Goal: Use online tool/utility: Utilize a website feature to perform a specific function

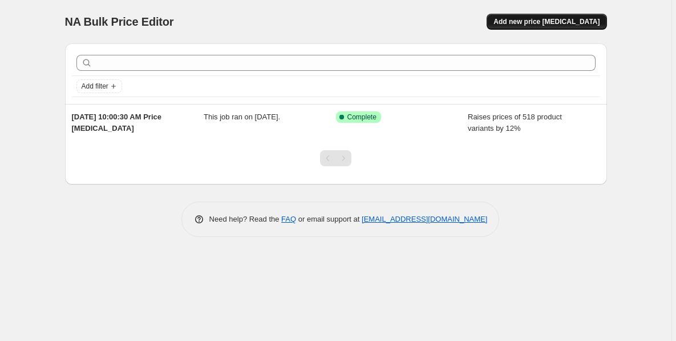
click at [537, 22] on span "Add new price [MEDICAL_DATA]" at bounding box center [546, 21] width 106 height 9
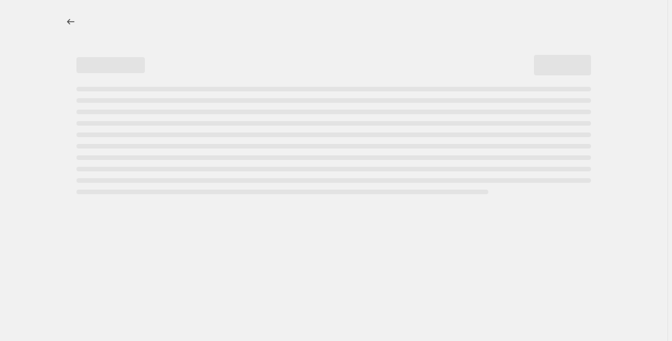
select select "percentage"
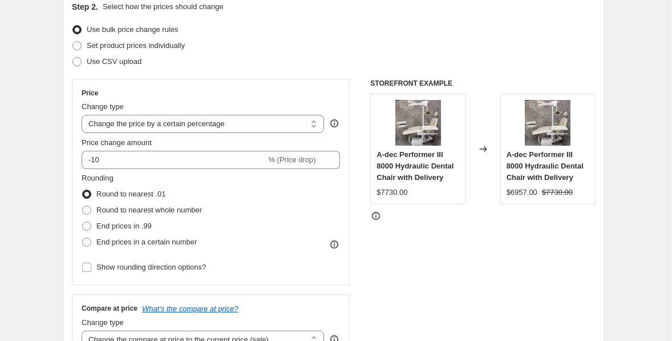
scroll to position [132, 0]
click at [91, 242] on span at bounding box center [86, 241] width 9 height 9
click at [83, 237] on input "End prices in a certain number" at bounding box center [82, 237] width 1 height 1
radio input "true"
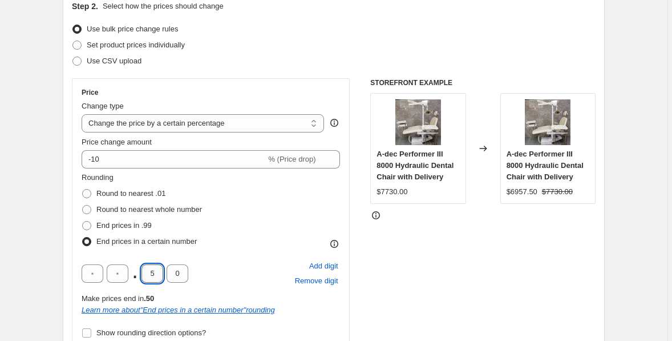
click at [154, 273] on input "5" at bounding box center [152, 273] width 22 height 18
click at [177, 272] on input "0" at bounding box center [178, 273] width 22 height 18
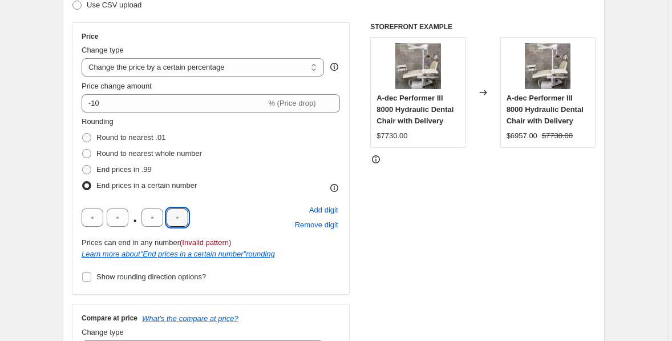
scroll to position [189, 0]
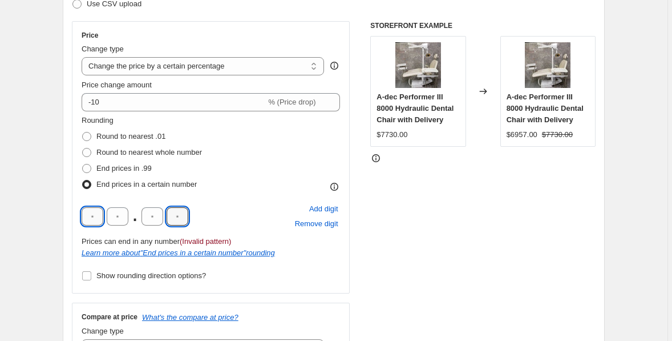
click at [95, 213] on input "text" at bounding box center [93, 216] width 22 height 18
click at [205, 255] on icon "Learn more about " End prices in a certain number " rounding" at bounding box center [178, 252] width 193 height 9
